Goal: Task Accomplishment & Management: Use online tool/utility

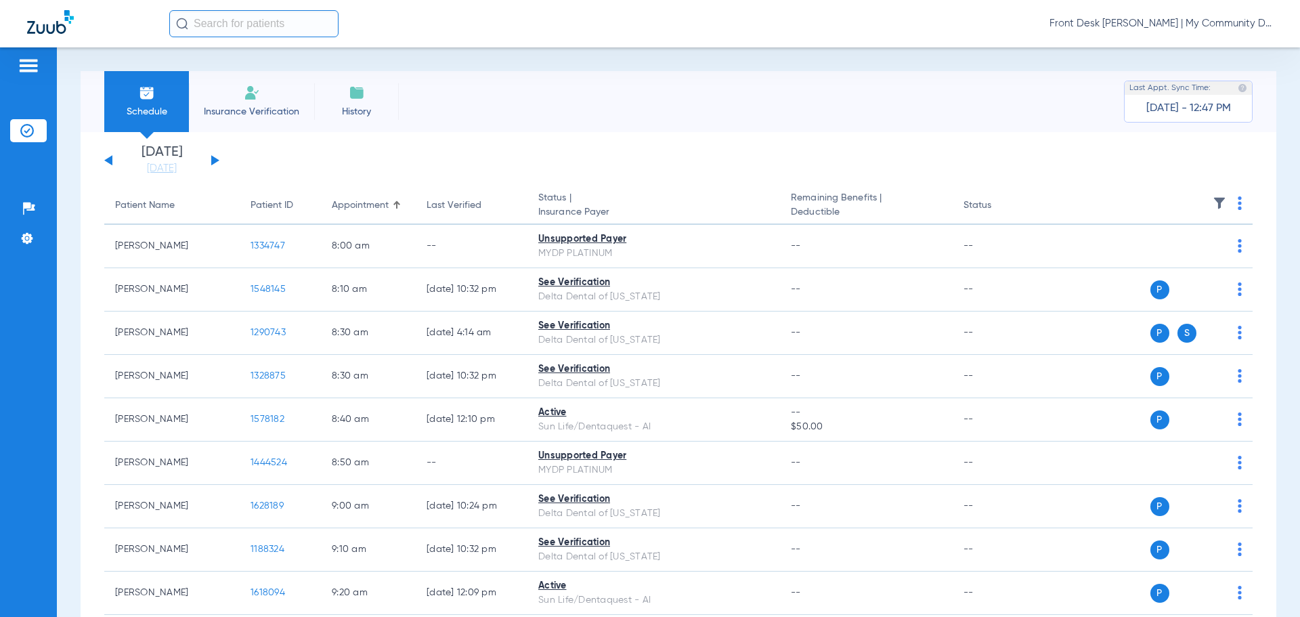
drag, startPoint x: 796, startPoint y: 206, endPoint x: 318, endPoint y: 191, distance: 478.3
click at [796, 206] on span "Deductible" at bounding box center [866, 212] width 150 height 14
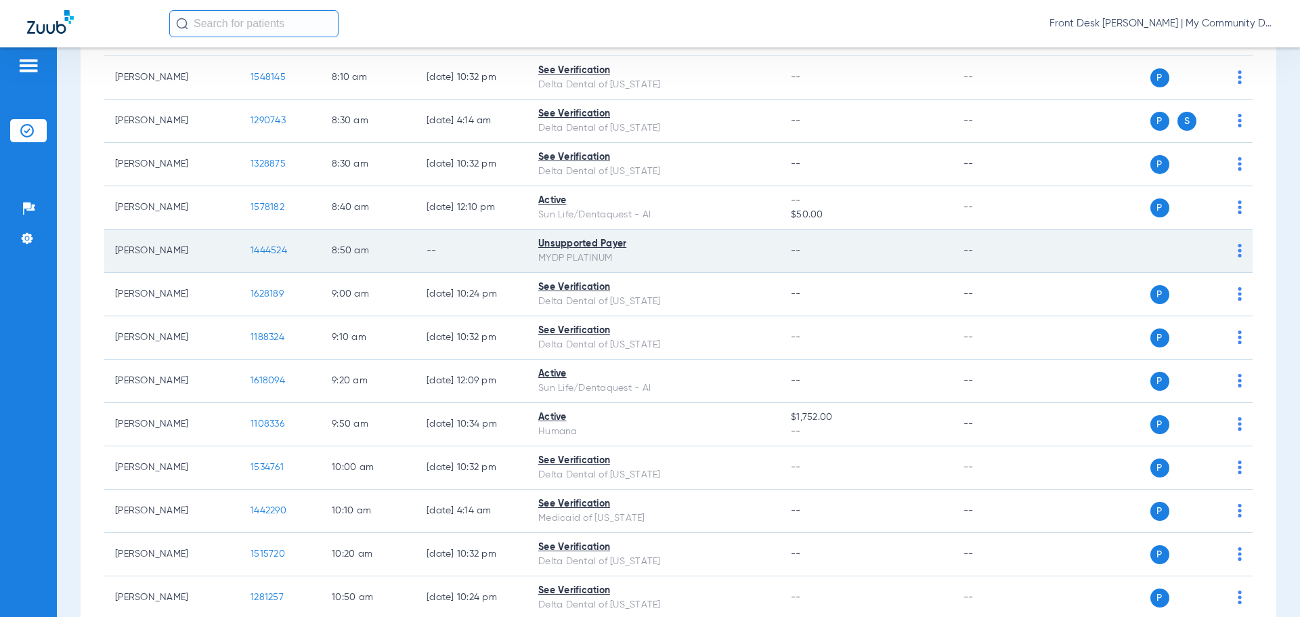
scroll to position [271, 0]
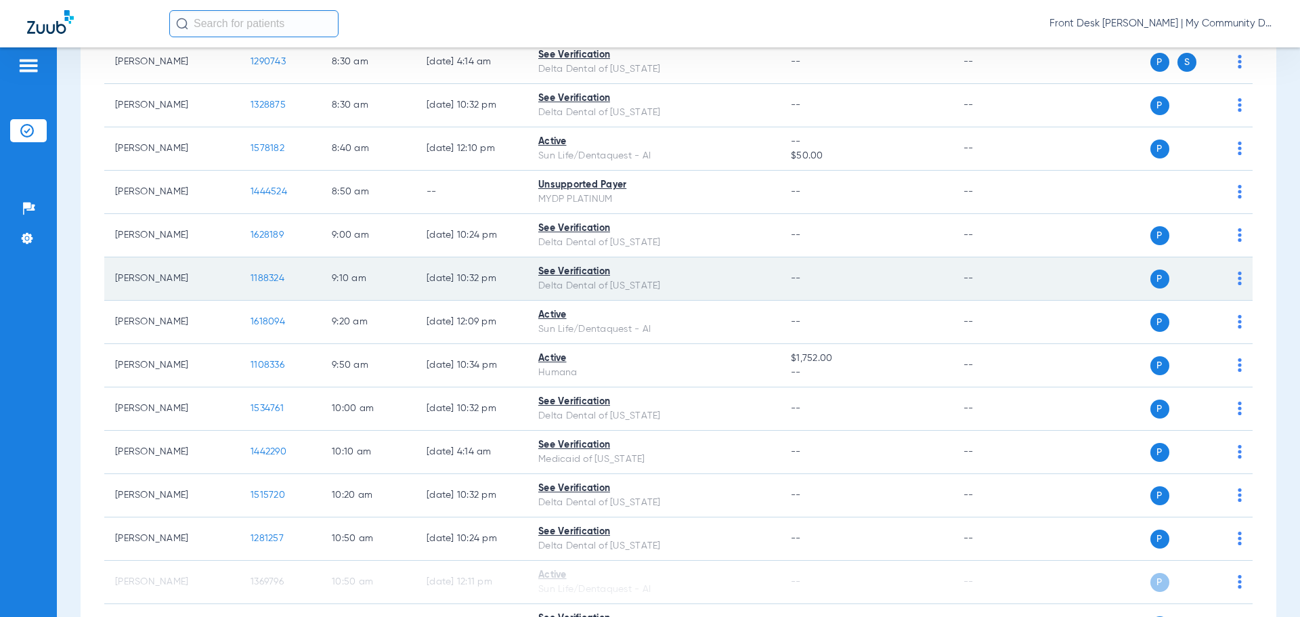
click at [617, 267] on div "See Verification" at bounding box center [653, 272] width 231 height 14
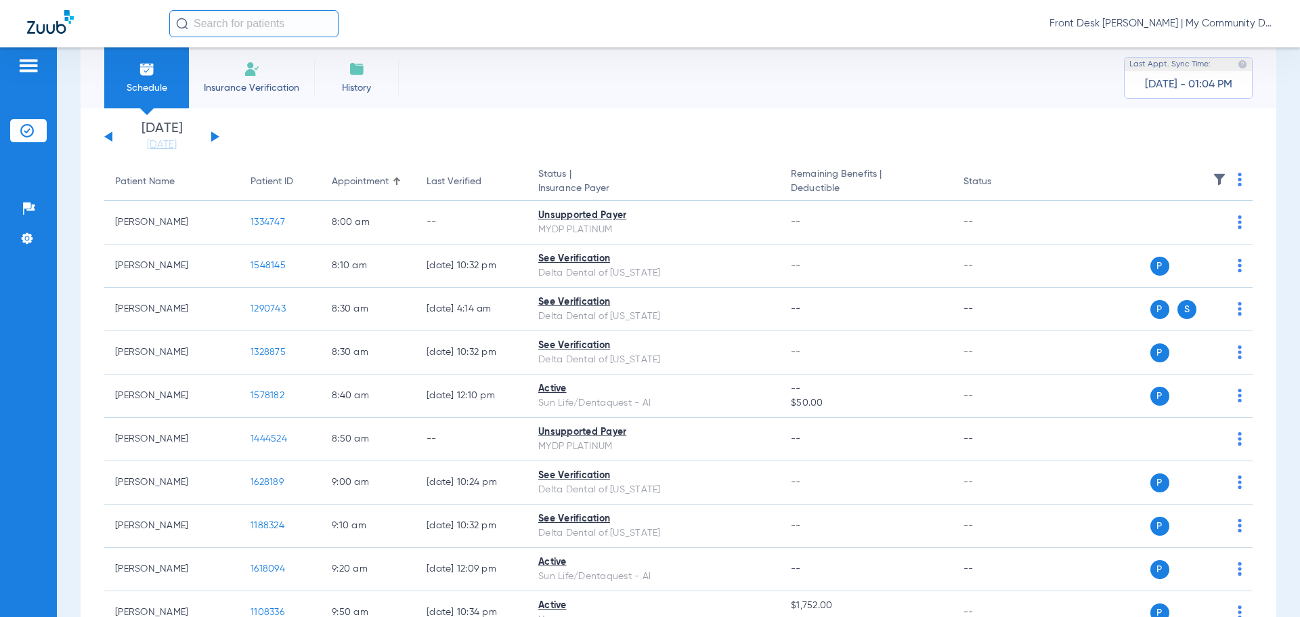
scroll to position [0, 0]
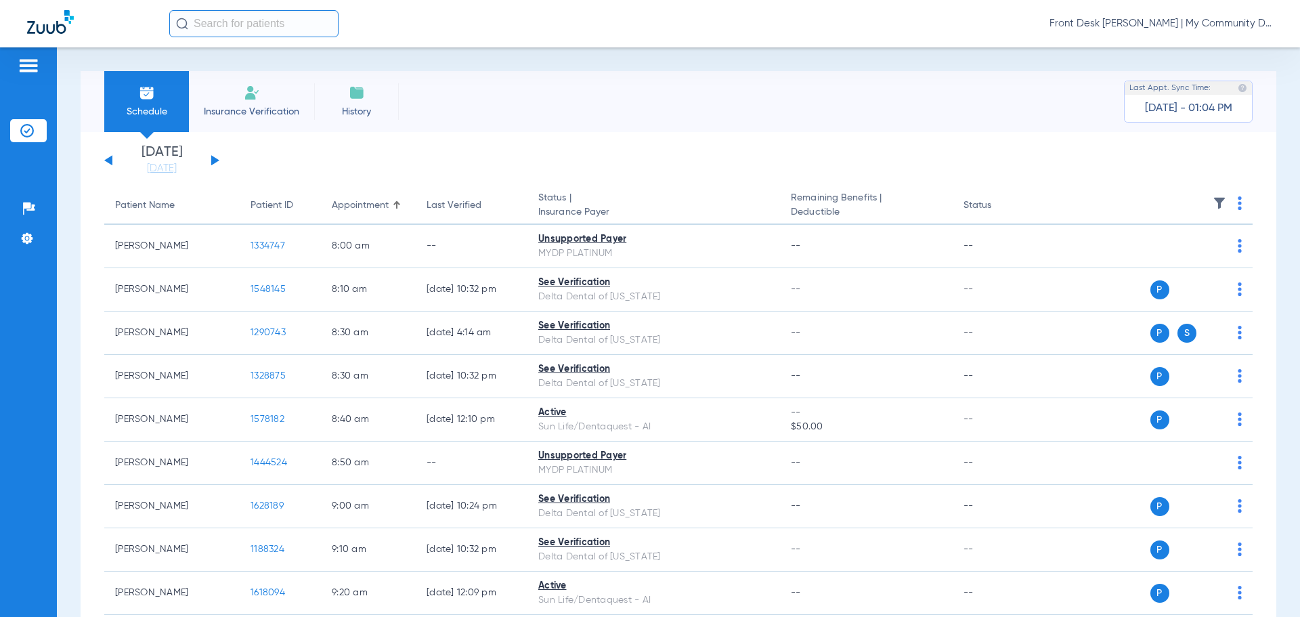
drag, startPoint x: 225, startPoint y: 158, endPoint x: 269, endPoint y: 146, distance: 45.9
click at [225, 158] on app-single-date-navigator "[DATE] [DATE] [DATE] [DATE] [DATE] [DATE] [DATE] [DATE] [DATE] [DATE] [DATE] [D…" at bounding box center [678, 161] width 1148 height 30
click at [214, 151] on div "[DATE] [DATE] [DATE] [DATE] [DATE] [DATE] [DATE] [DATE] [DATE] [DATE] [DATE] [D…" at bounding box center [161, 161] width 115 height 30
click at [214, 154] on div "[DATE] [DATE] [DATE] [DATE] [DATE] [DATE] [DATE] [DATE] [DATE] [DATE] [DATE] [D…" at bounding box center [161, 161] width 115 height 30
click at [209, 157] on div "[DATE] [DATE] [DATE] [DATE] [DATE] [DATE] [DATE] [DATE] [DATE] [DATE] [DATE] [D…" at bounding box center [161, 161] width 115 height 30
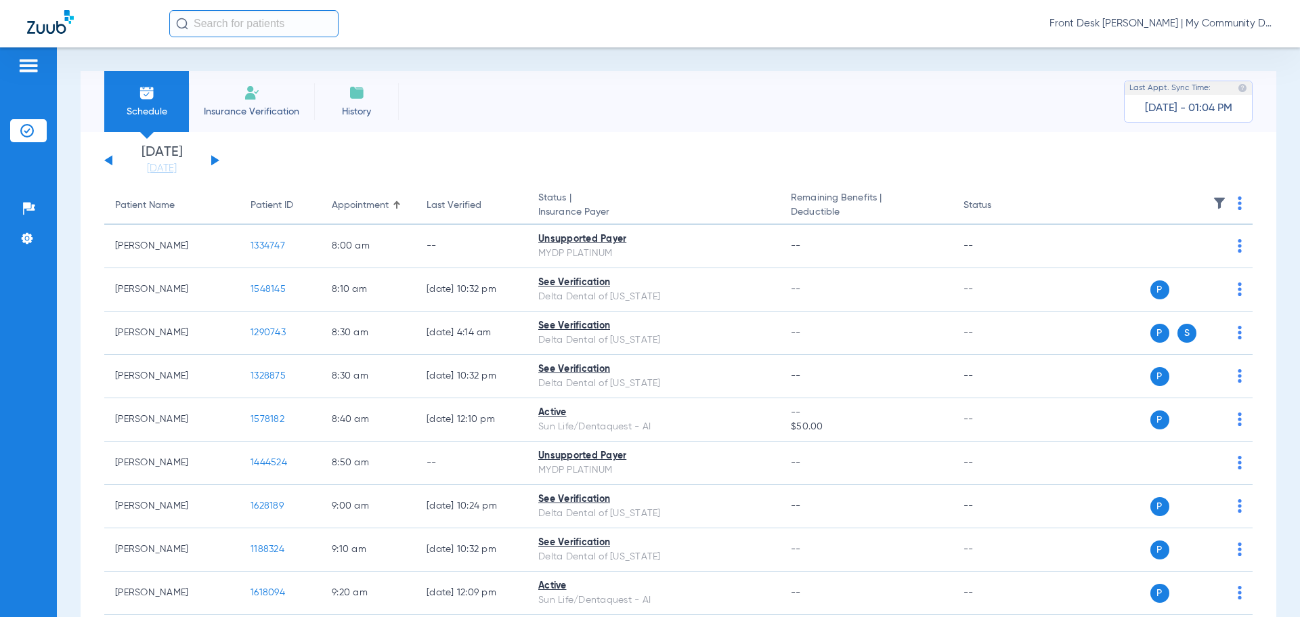
click at [211, 162] on div "[DATE] [DATE] [DATE] [DATE] [DATE] [DATE] [DATE] [DATE] [DATE] [DATE] [DATE] [D…" at bounding box center [161, 161] width 115 height 30
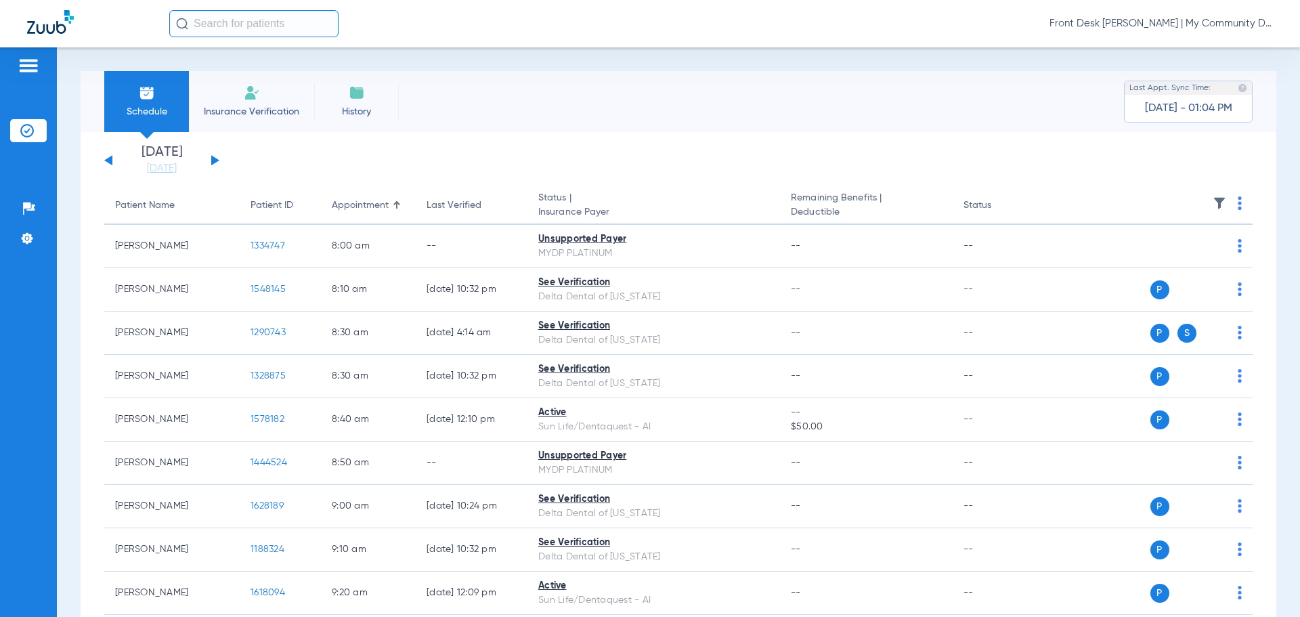
click at [211, 162] on div "[DATE] [DATE] [DATE] [DATE] [DATE] [DATE] [DATE] [DATE] [DATE] [DATE] [DATE] [D…" at bounding box center [161, 161] width 115 height 30
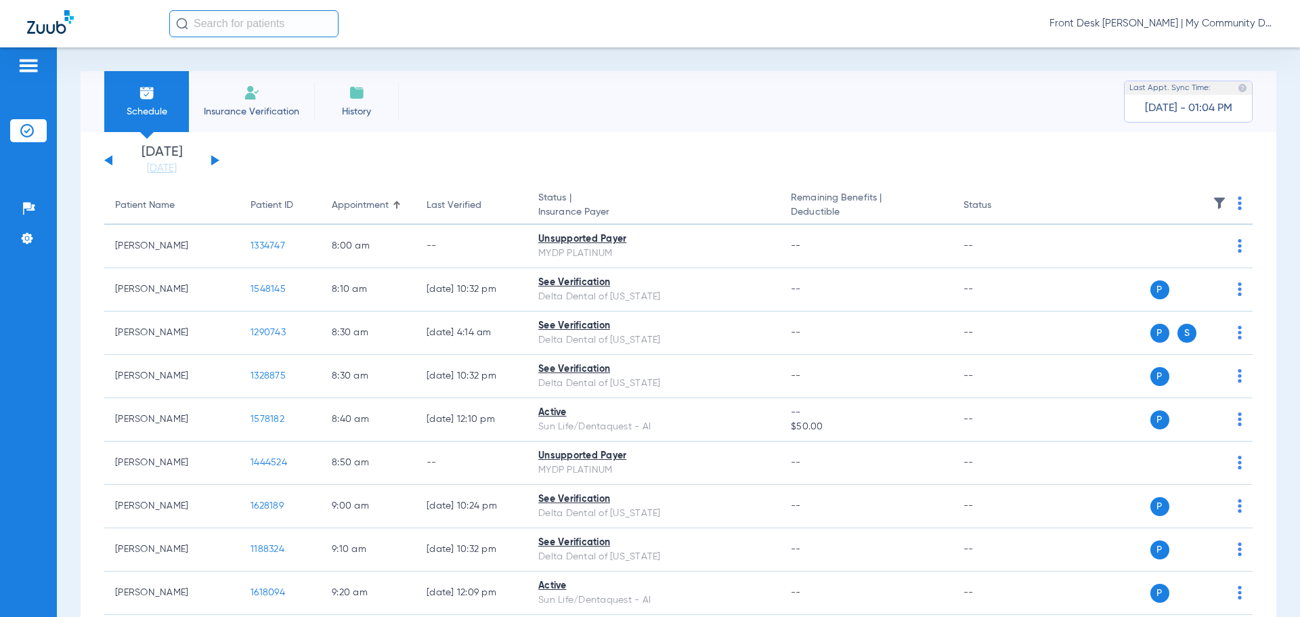
click at [211, 162] on div "[DATE] [DATE] [DATE] [DATE] [DATE] [DATE] [DATE] [DATE] [DATE] [DATE] [DATE] [D…" at bounding box center [161, 161] width 115 height 30
click at [332, 158] on app-single-date-navigator "[DATE] [DATE] [DATE] [DATE] [DATE] [DATE] [DATE] [DATE] [DATE] [DATE] [DATE] [D…" at bounding box center [678, 161] width 1148 height 30
click at [223, 167] on app-single-date-navigator "[DATE] [DATE] [DATE] [DATE] [DATE] [DATE] [DATE] [DATE] [DATE] [DATE] [DATE] [D…" at bounding box center [678, 161] width 1148 height 30
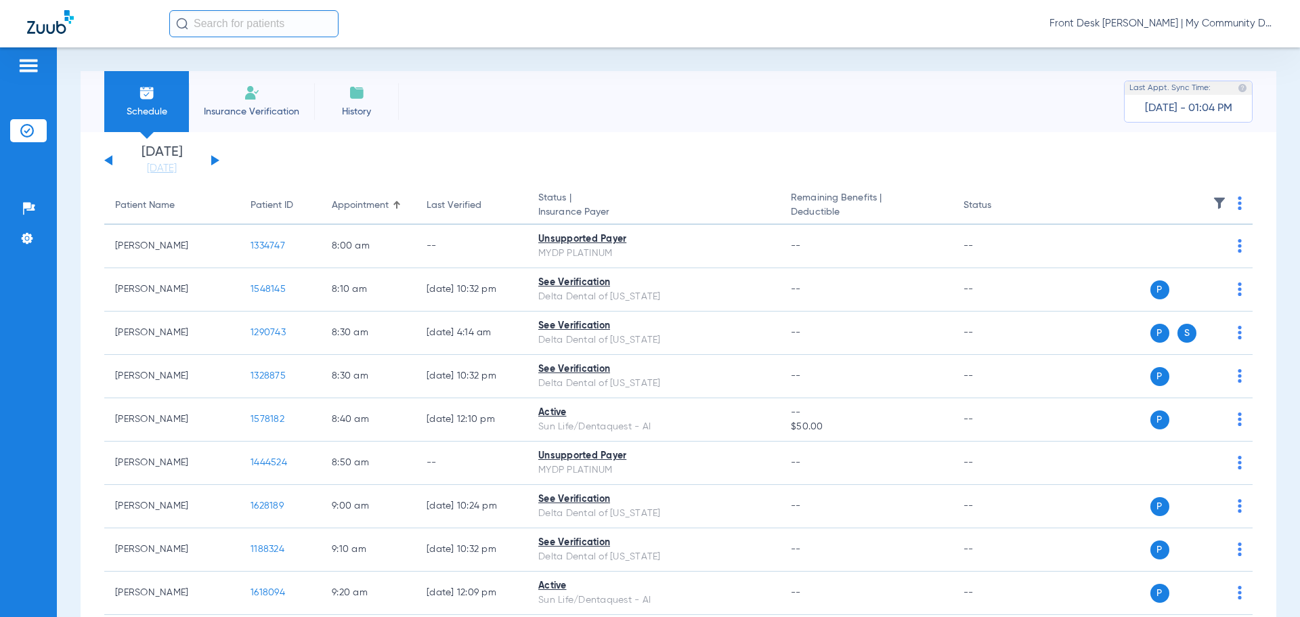
click at [223, 167] on app-single-date-navigator "[DATE] [DATE] [DATE] [DATE] [DATE] [DATE] [DATE] [DATE] [DATE] [DATE] [DATE] [D…" at bounding box center [678, 161] width 1148 height 30
click at [606, 91] on div "Schedule Insurance Verification History Last Appt. Sync Time: [DATE] - 01:04 PM" at bounding box center [679, 101] width 1196 height 61
click at [211, 165] on button at bounding box center [215, 160] width 8 height 10
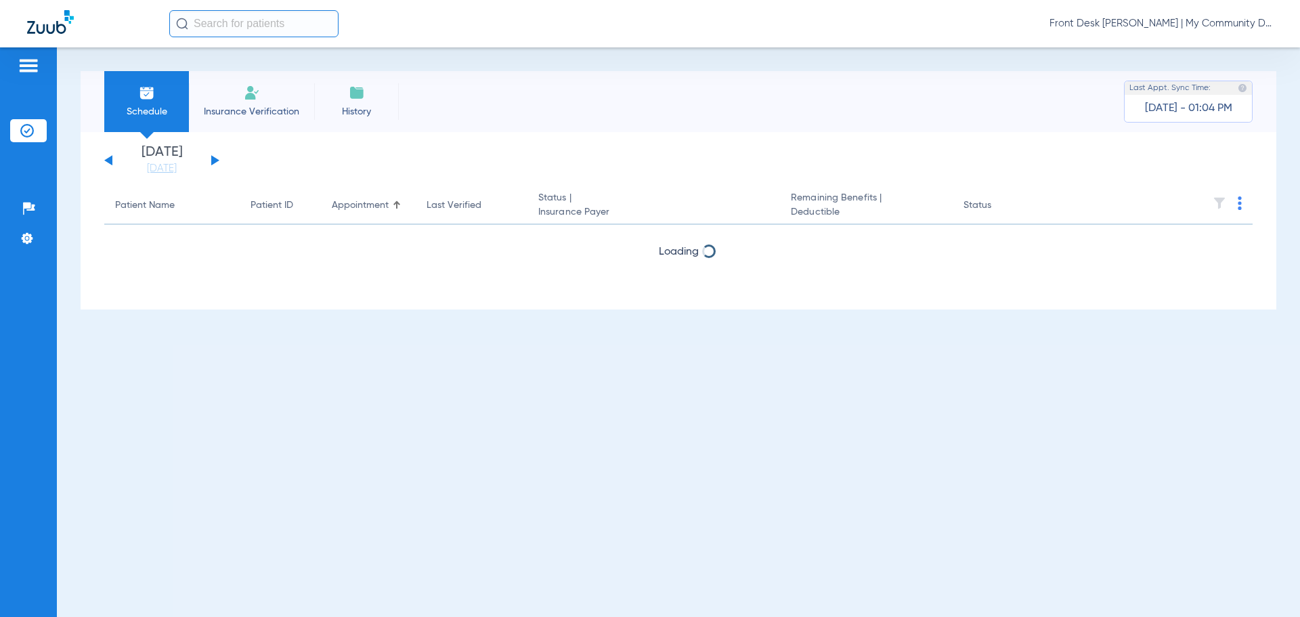
click at [211, 165] on button at bounding box center [215, 160] width 8 height 10
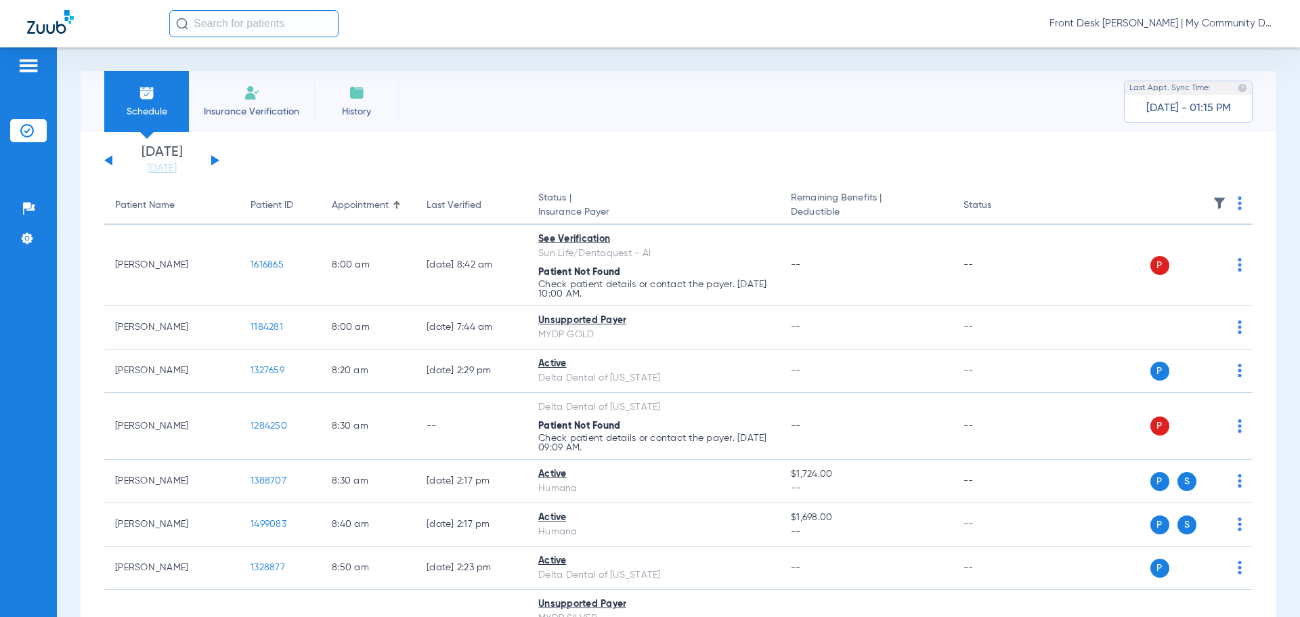
click at [1234, 201] on th at bounding box center [1148, 206] width 209 height 38
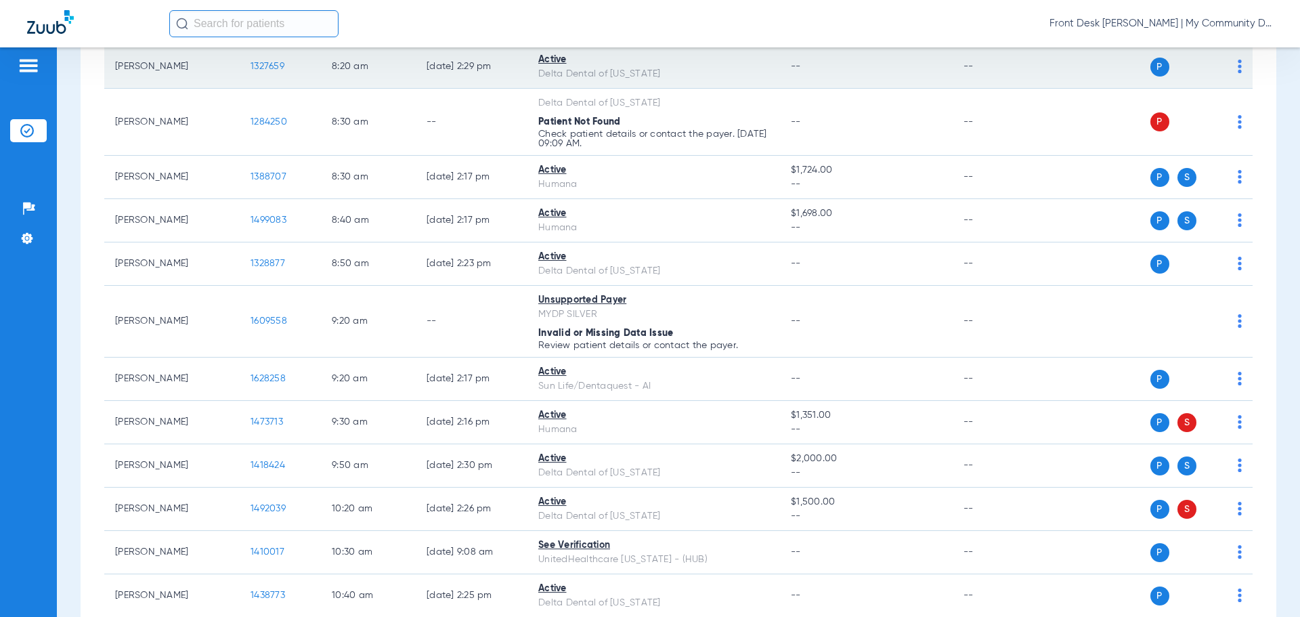
scroll to position [280, 0]
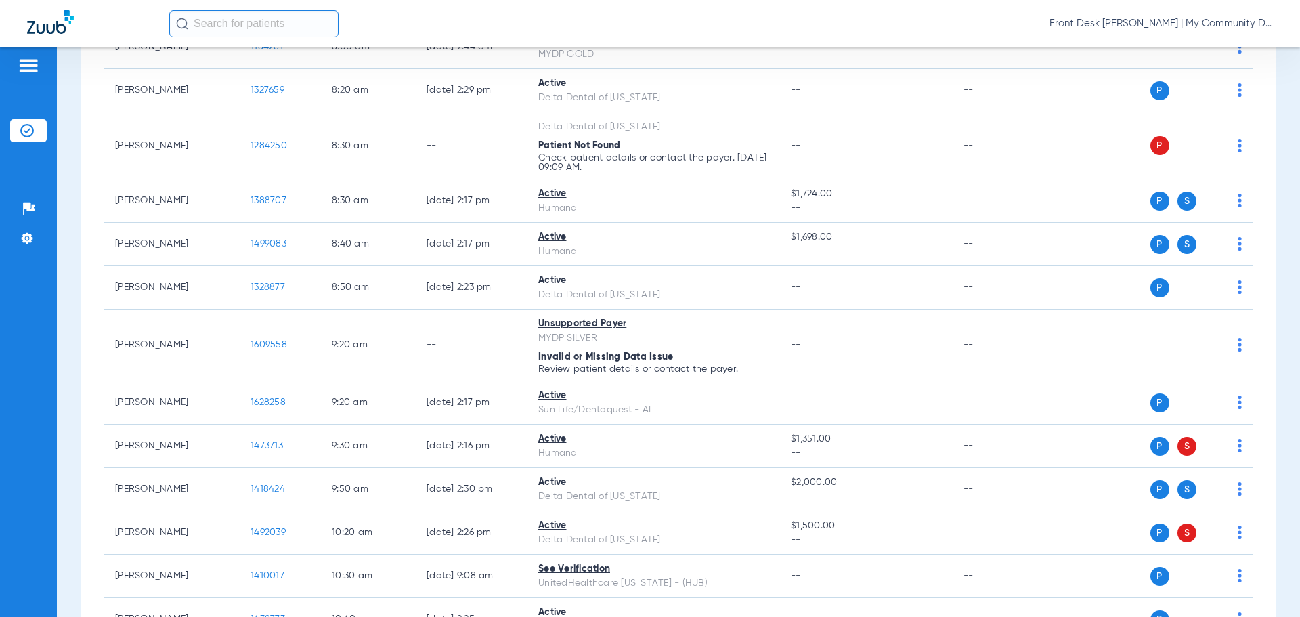
click at [221, 27] on input "text" at bounding box center [253, 23] width 169 height 27
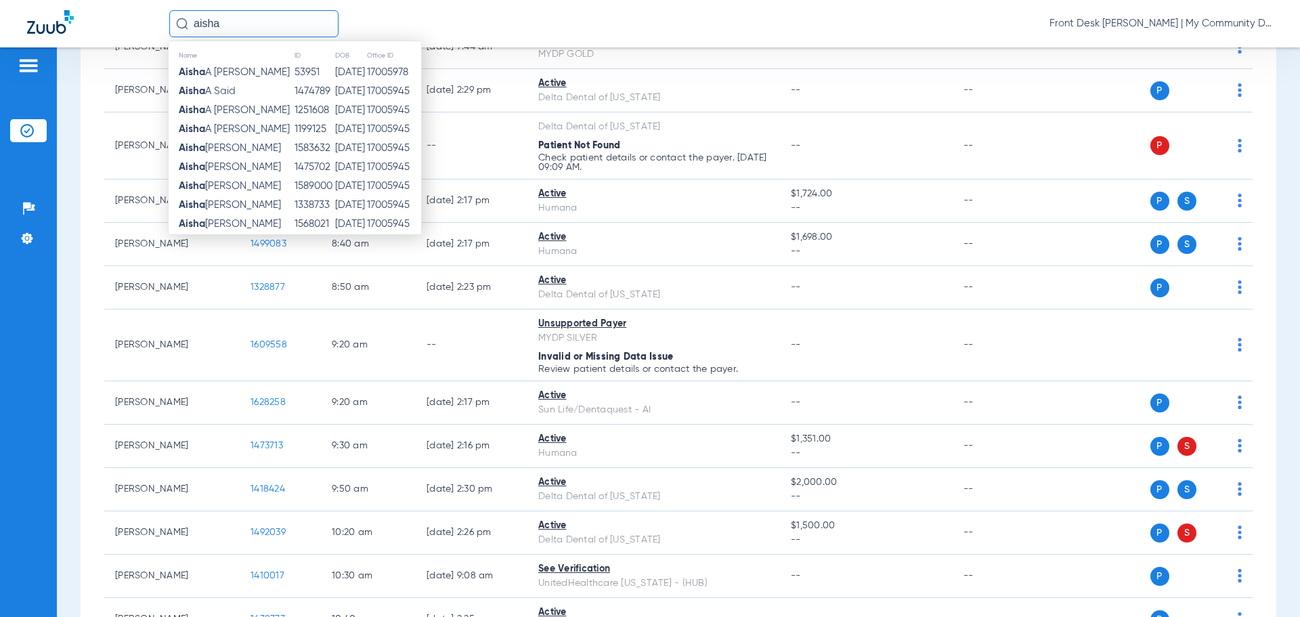
type input "aisha"
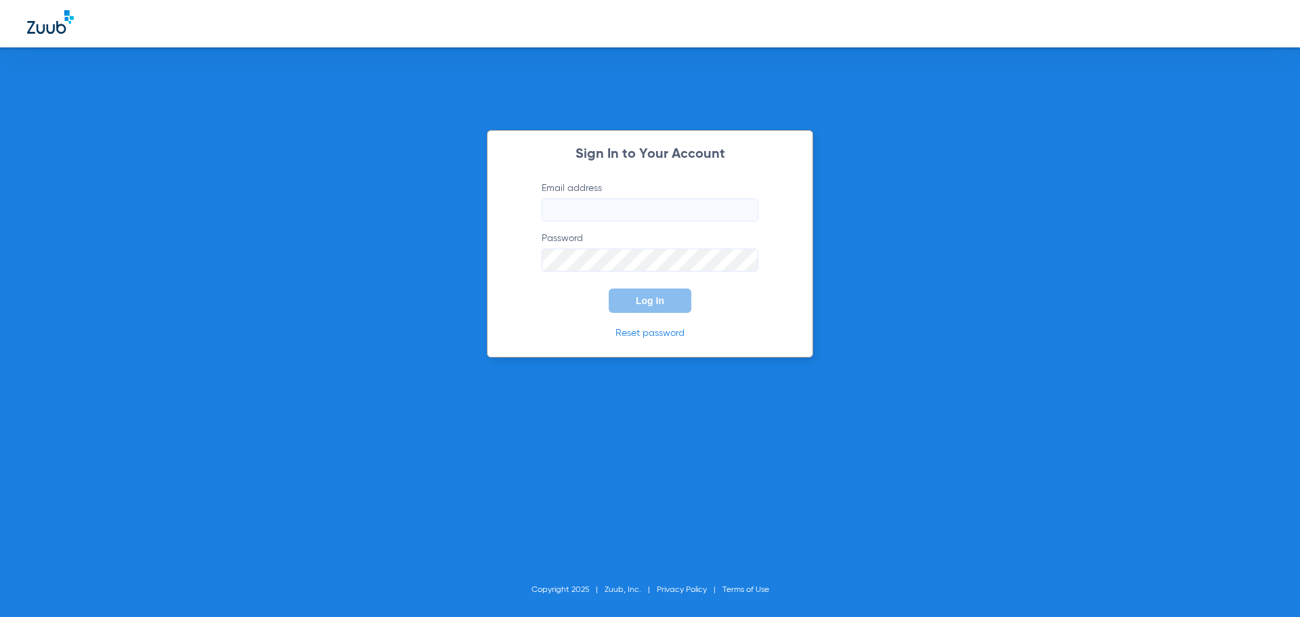
type input "[EMAIL_ADDRESS][DOMAIN_NAME]"
click at [634, 293] on button "Log In" at bounding box center [650, 300] width 83 height 24
